Goal: Task Accomplishment & Management: Manage account settings

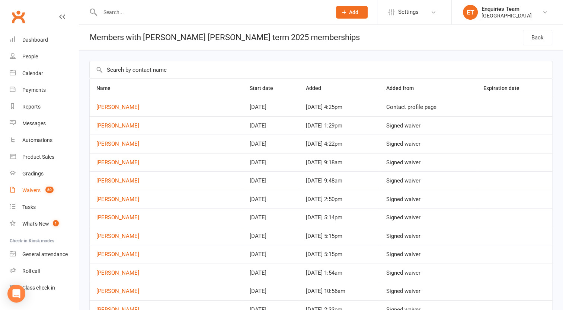
click at [31, 192] on div "Waivers" at bounding box center [31, 191] width 18 height 6
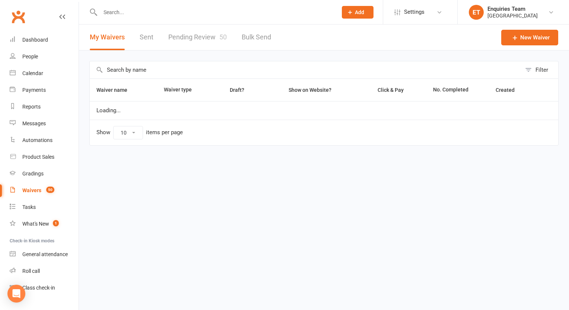
select select "100"
click at [197, 36] on link "Pending Review 50" at bounding box center [197, 38] width 58 height 26
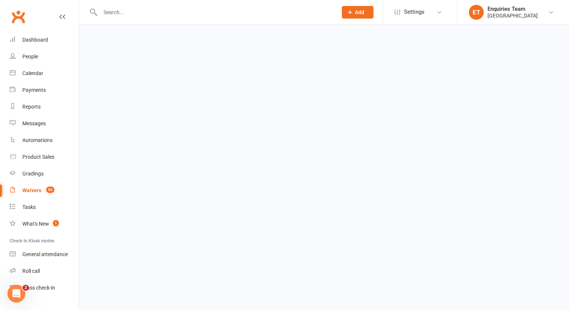
select select "50"
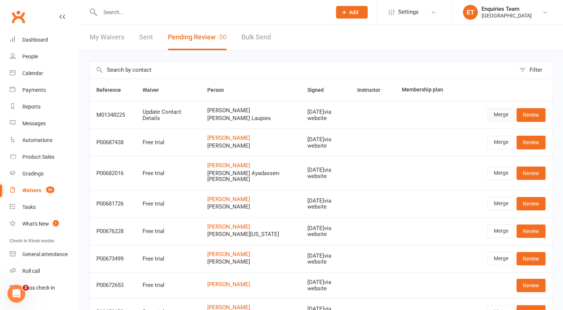
click at [501, 113] on link "Merge" at bounding box center [501, 114] width 27 height 13
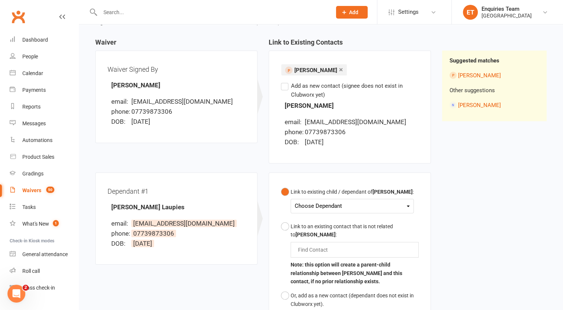
scroll to position [74, 0]
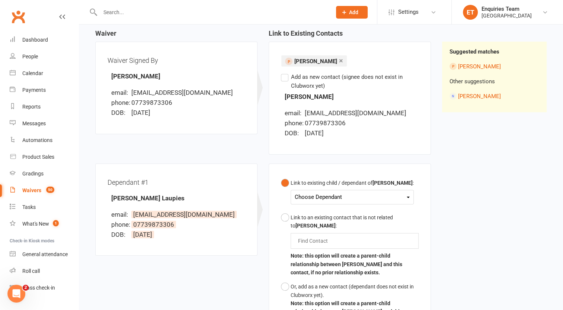
click at [286, 77] on label "Add as new contact (signee does not exist in Clubworx yet)" at bounding box center [350, 82] width 138 height 18
click at [286, 73] on input "Add as new contact (signee does not exist in Clubworx yet)" at bounding box center [283, 73] width 5 height 0
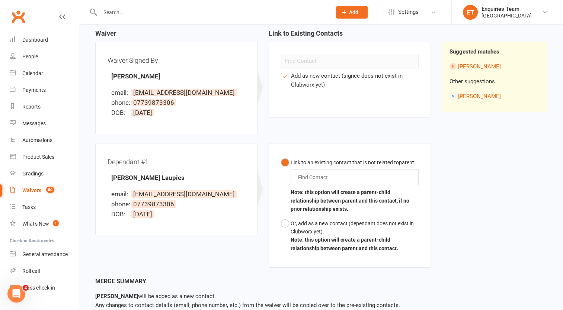
click at [326, 175] on input "text" at bounding box center [314, 177] width 35 height 9
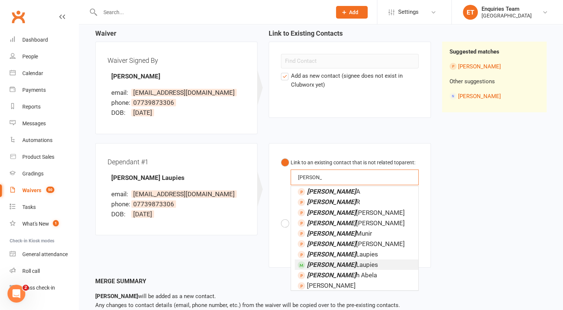
type input "sara"
click at [341, 266] on span "Sara Laupies" at bounding box center [342, 264] width 71 height 7
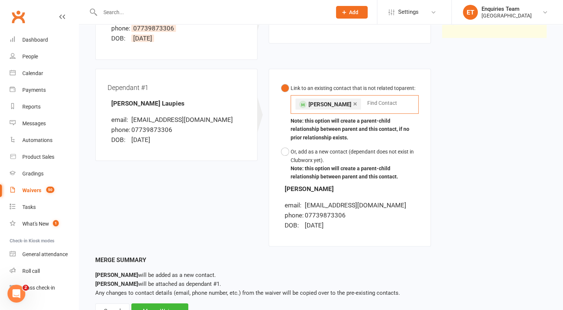
scroll to position [180, 0]
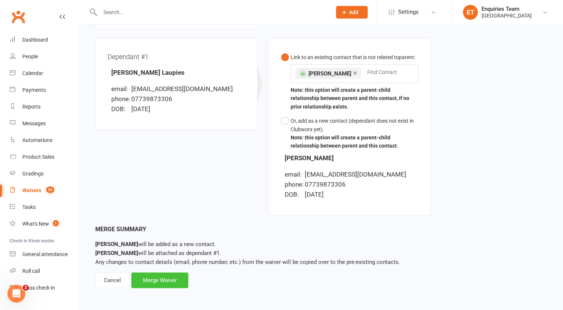
click at [162, 285] on div "Merge Waiver" at bounding box center [159, 281] width 57 height 16
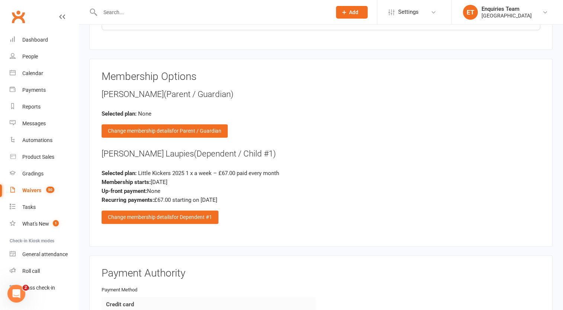
scroll to position [1005, 0]
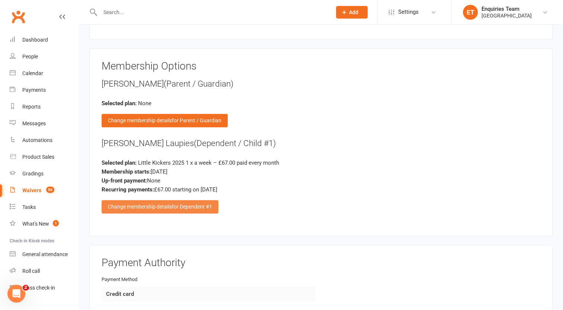
click at [159, 200] on div "Change membership details for Dependent #1" at bounding box center [160, 206] width 117 height 13
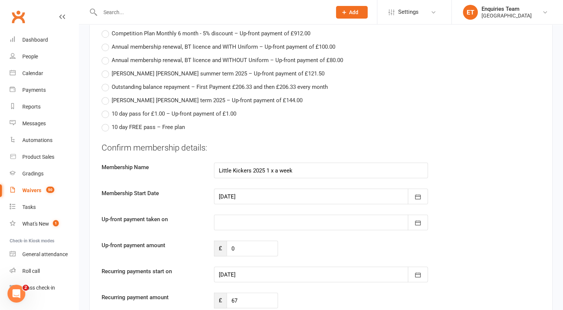
scroll to position [1489, 0]
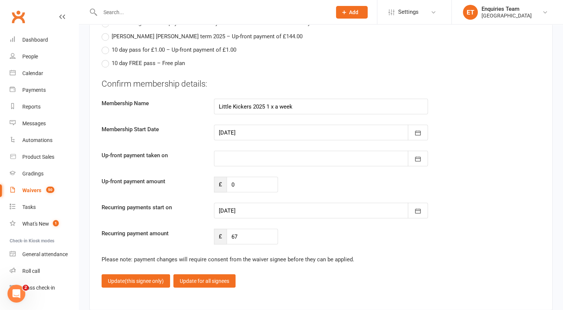
click at [237, 151] on div at bounding box center [321, 159] width 214 height 16
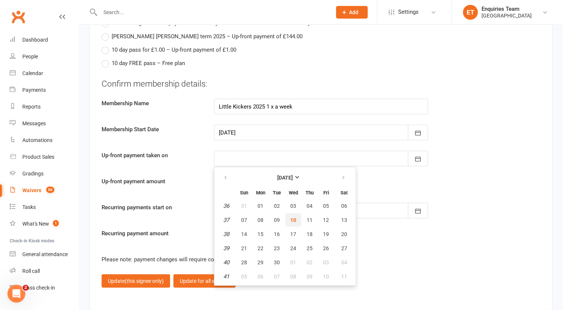
click at [295, 217] on span "10" at bounding box center [293, 220] width 6 height 6
type input "10 Sep 2025"
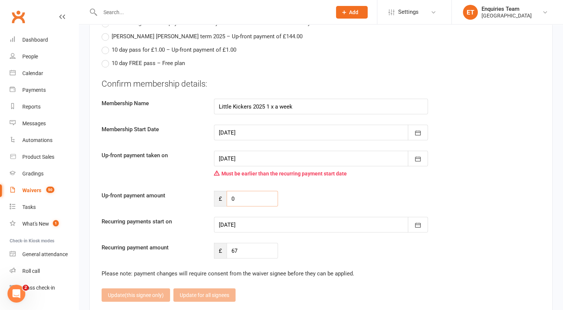
drag, startPoint x: 236, startPoint y: 188, endPoint x: 225, endPoint y: 188, distance: 11.2
click at [226, 191] on div "£ 0" at bounding box center [246, 199] width 64 height 16
type input "134"
click at [251, 217] on div at bounding box center [321, 225] width 214 height 16
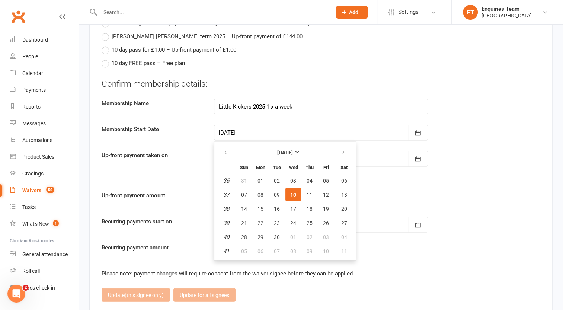
click at [296, 188] on button "10" at bounding box center [294, 194] width 16 height 13
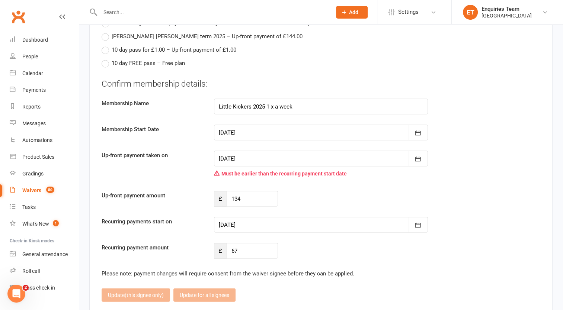
click at [241, 217] on div at bounding box center [321, 225] width 214 height 16
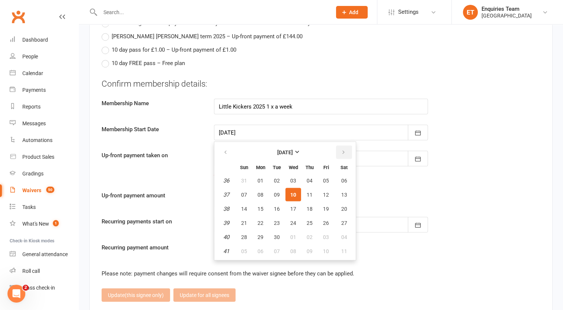
click at [342, 150] on icon "button" at bounding box center [343, 153] width 5 height 6
click at [290, 178] on span "01" at bounding box center [293, 181] width 6 height 6
type input "01 Oct 2025"
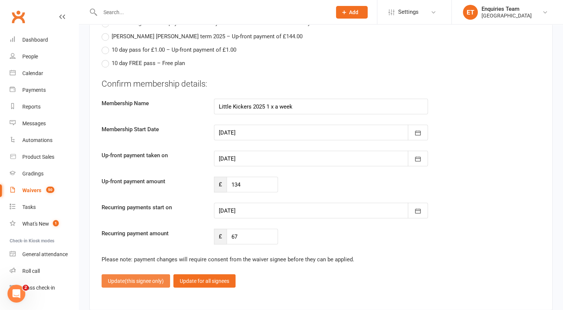
click at [133, 278] on span "(this signee only)" at bounding box center [144, 281] width 39 height 6
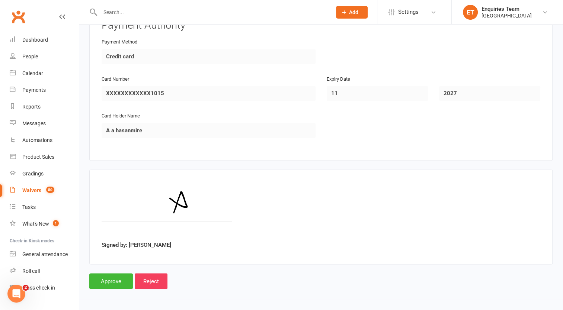
scroll to position [1228, 0]
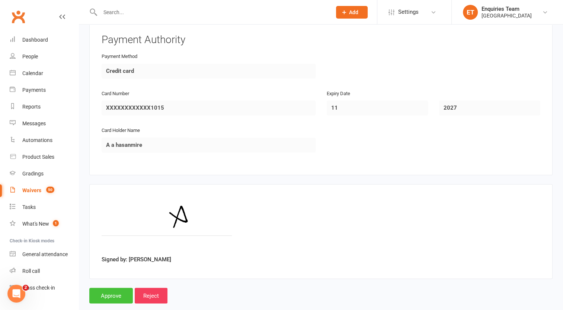
click at [106, 288] on input "Approve" at bounding box center [111, 296] width 44 height 16
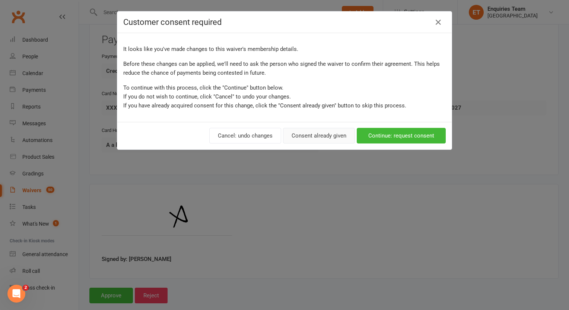
click at [309, 137] on button "Consent already given" at bounding box center [319, 136] width 72 height 16
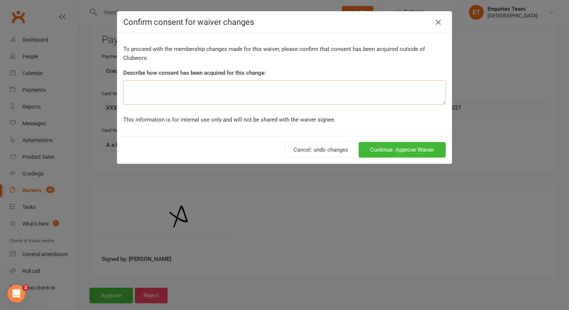
click at [186, 87] on textarea at bounding box center [284, 92] width 322 height 25
type textarea "via Whatsapp/ NY"
click at [389, 147] on button "Continue: Approve Waiver" at bounding box center [401, 150] width 87 height 16
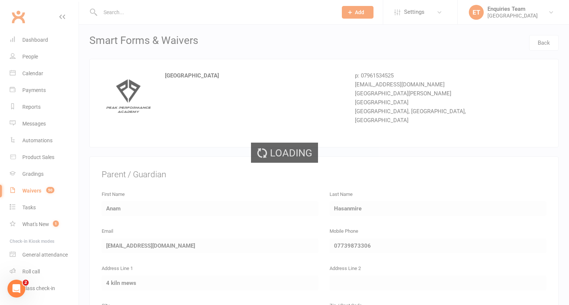
select select "50"
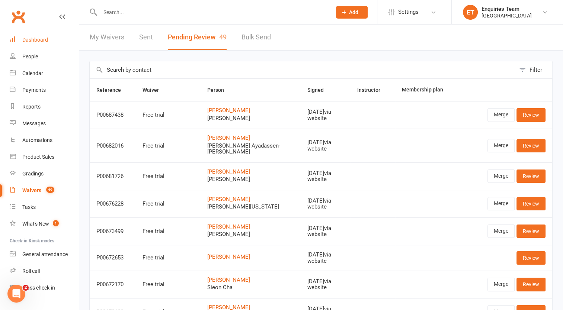
click at [43, 41] on div "Dashboard" at bounding box center [35, 40] width 26 height 6
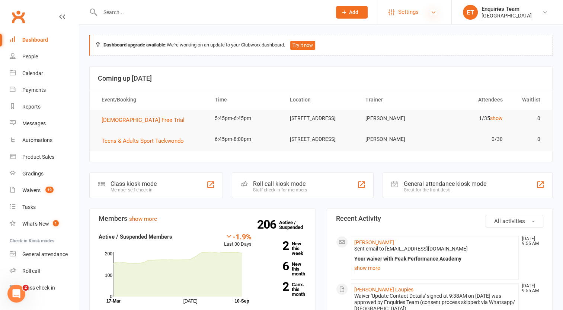
click at [431, 13] on icon at bounding box center [434, 12] width 6 height 6
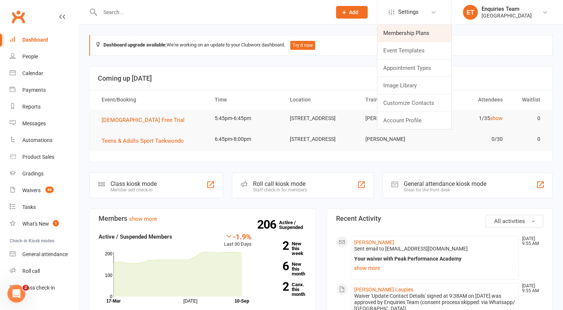
click at [401, 36] on link "Membership Plans" at bounding box center [414, 33] width 74 height 17
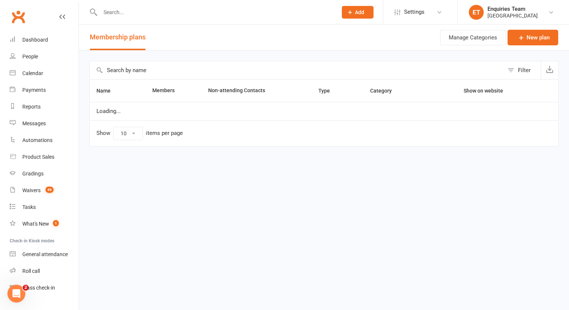
select select "50"
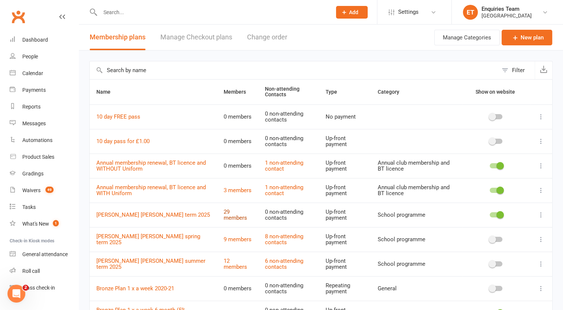
click at [226, 215] on link "29 members" at bounding box center [235, 215] width 23 height 13
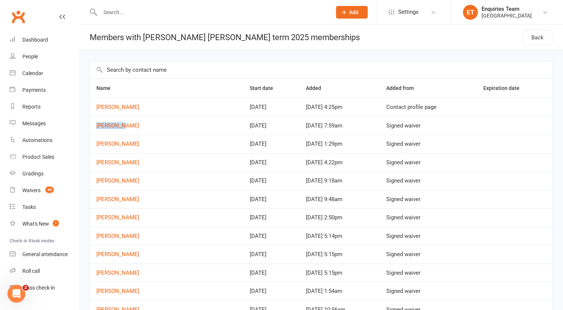
drag, startPoint x: 93, startPoint y: 123, endPoint x: 137, endPoint y: 130, distance: 44.9
click at [137, 130] on td "[PERSON_NAME]" at bounding box center [166, 126] width 153 height 19
drag, startPoint x: 137, startPoint y: 130, endPoint x: 110, endPoint y: 127, distance: 27.4
copy link "[PERSON_NAME]"
click at [35, 193] on div "Waivers" at bounding box center [31, 191] width 18 height 6
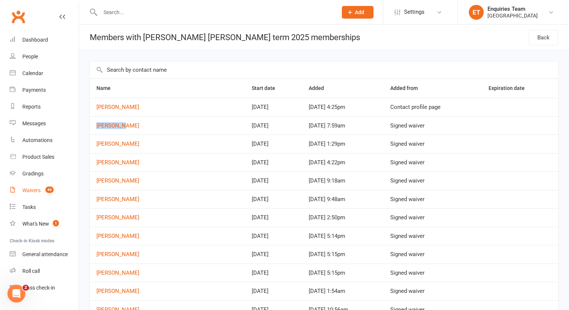
select select "100"
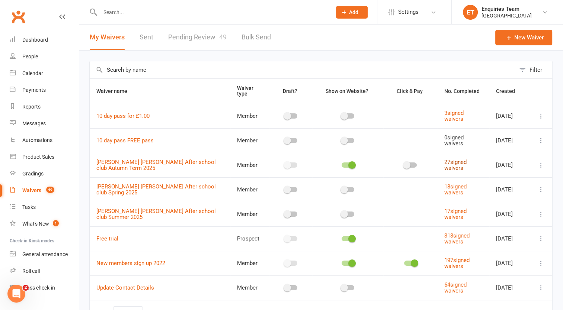
click at [456, 159] on link "27 signed waivers" at bounding box center [455, 165] width 22 height 13
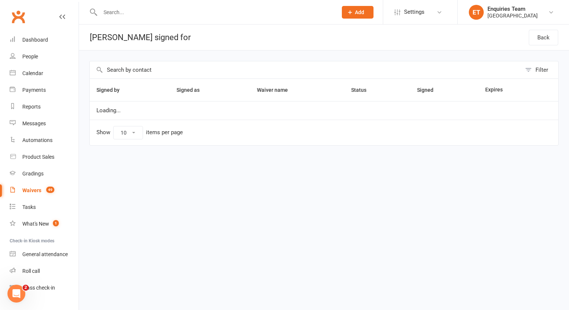
select select "100"
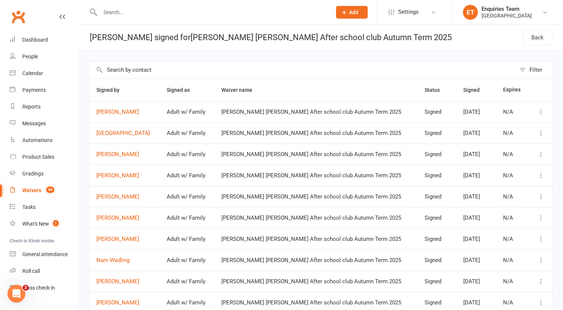
click at [542, 132] on icon at bounding box center [541, 133] width 7 height 7
click at [469, 147] on link "View" at bounding box center [503, 147] width 74 height 15
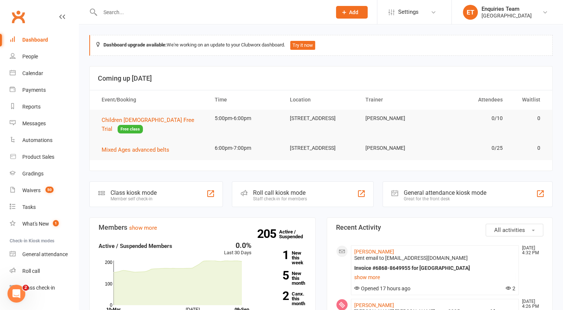
click at [116, 12] on input "text" at bounding box center [212, 12] width 229 height 10
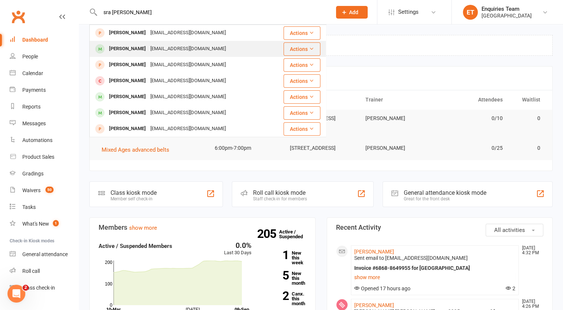
type input "sra laup"
click at [122, 51] on div "Sara Laupies" at bounding box center [127, 49] width 41 height 11
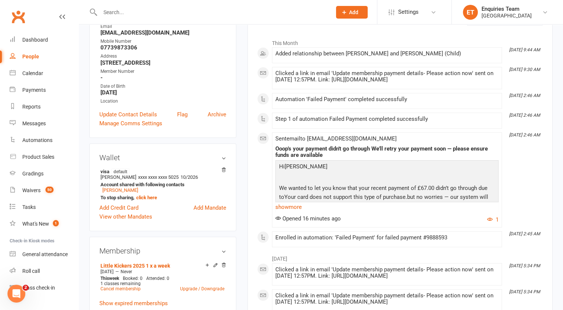
scroll to position [17, 0]
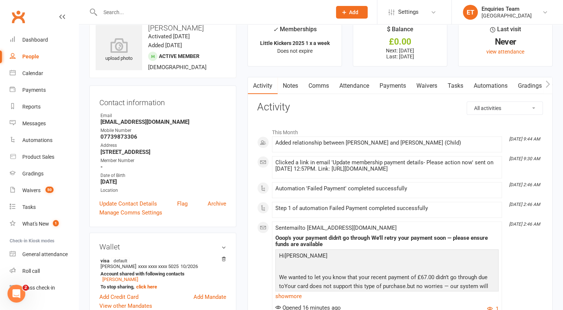
click at [402, 81] on link "Payments" at bounding box center [392, 85] width 37 height 17
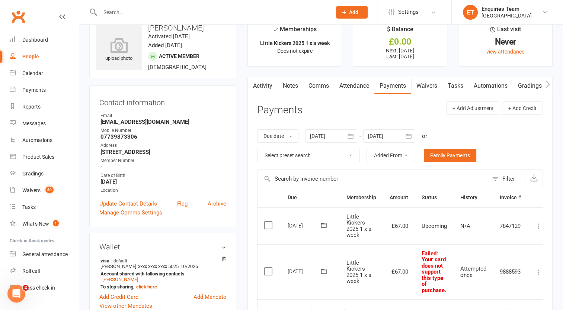
click at [318, 135] on div at bounding box center [331, 136] width 52 height 13
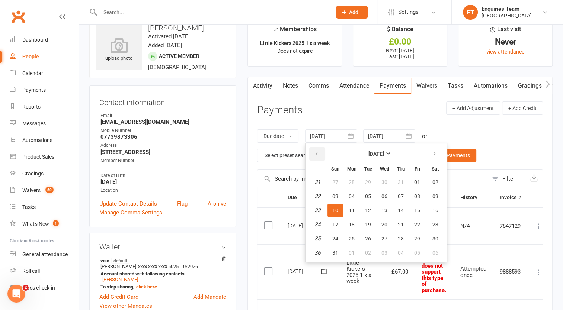
click at [316, 153] on icon "button" at bounding box center [316, 154] width 5 height 6
click at [406, 182] on button "01" at bounding box center [401, 182] width 16 height 13
type input "01 May 2025"
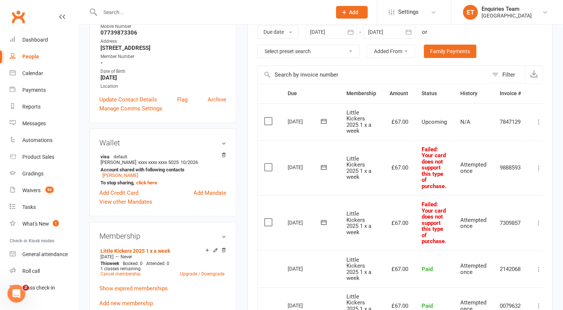
scroll to position [55, 0]
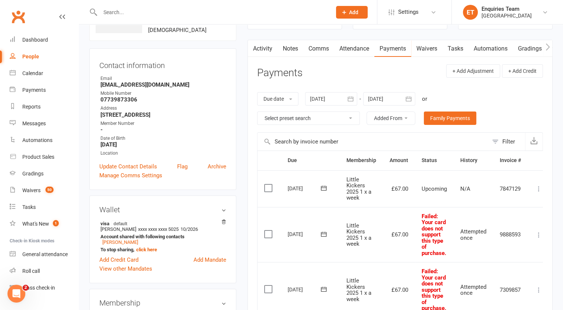
click at [263, 50] on link "Activity" at bounding box center [263, 48] width 30 height 17
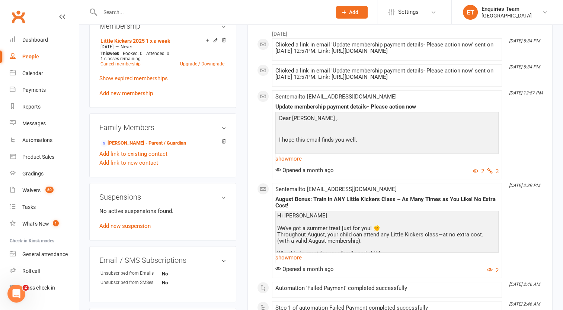
scroll to position [315, 0]
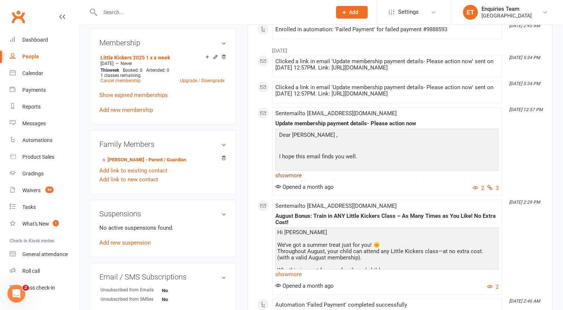
click at [300, 174] on link "show more" at bounding box center [386, 175] width 223 height 10
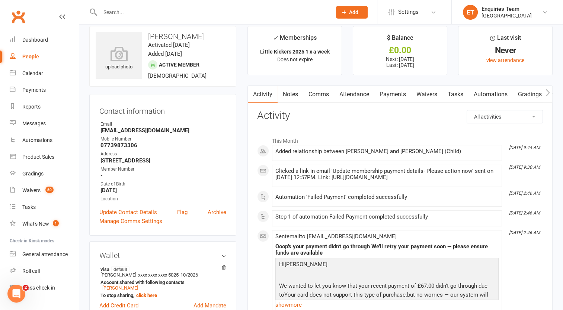
scroll to position [0, 0]
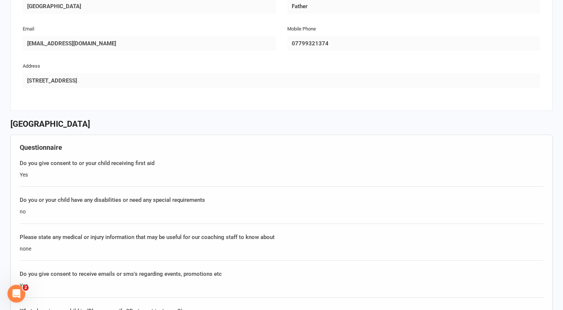
scroll to position [558, 0]
